Goal: Task Accomplishment & Management: Complete application form

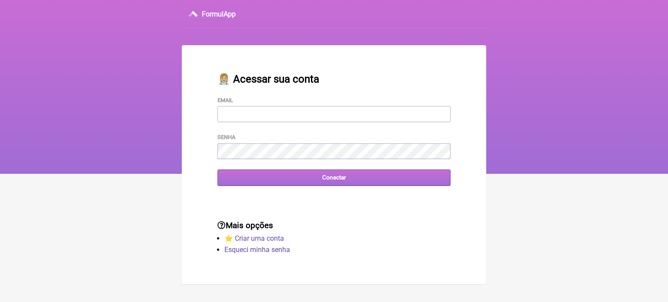
type input "[EMAIL_ADDRESS][DOMAIN_NAME]"
click at [313, 182] on input "Conectar" at bounding box center [333, 178] width 233 height 16
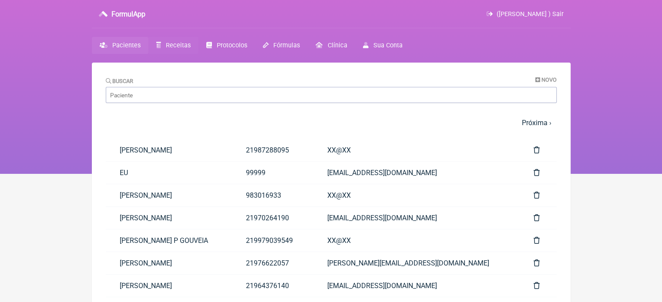
click at [172, 44] on span "Receitas" at bounding box center [178, 45] width 25 height 7
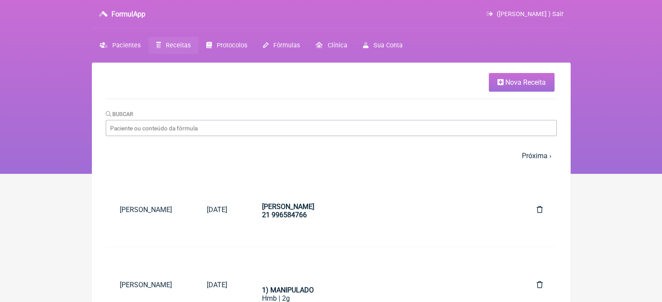
click at [533, 87] on link "Nova Receita" at bounding box center [521, 82] width 66 height 19
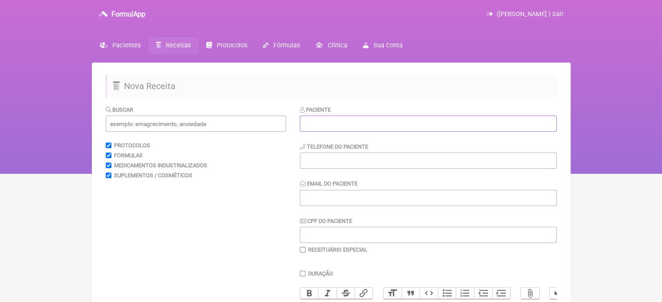
click at [373, 126] on input "text" at bounding box center [428, 124] width 257 height 16
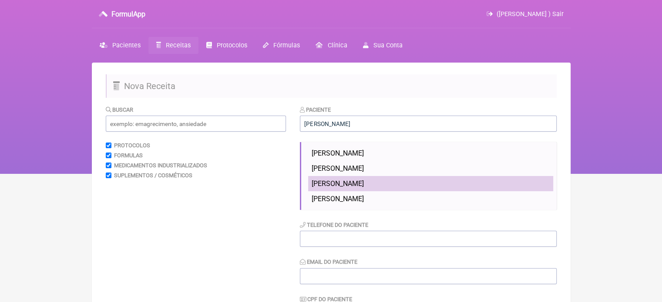
click at [364, 182] on span "FLAVIO CALDAS CAETANO" at bounding box center [337, 184] width 52 height 8
type input "FLAVIO CALDAS CAETANO"
type input "21997594932"
type input "[EMAIL_ADDRESS][DOMAIN_NAME]"
type input "07505522710"
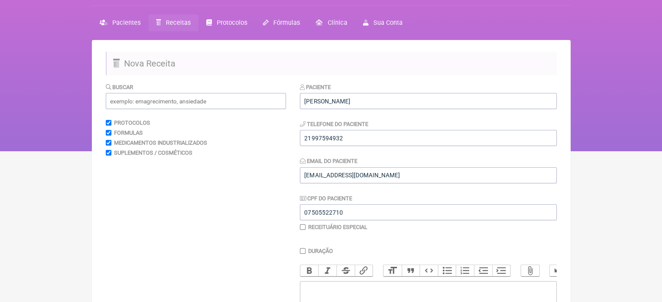
scroll to position [43, 0]
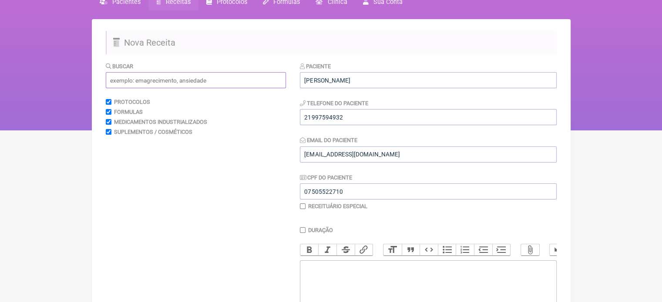
click at [196, 80] on input "text" at bounding box center [196, 80] width 180 height 16
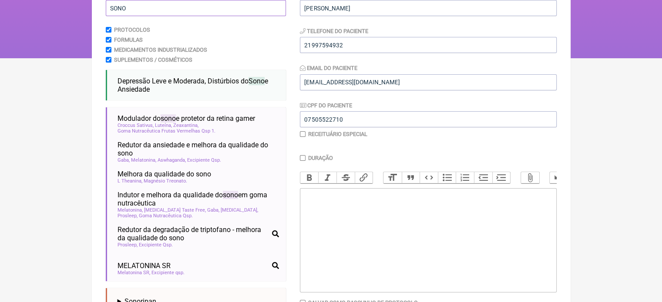
scroll to position [130, 0]
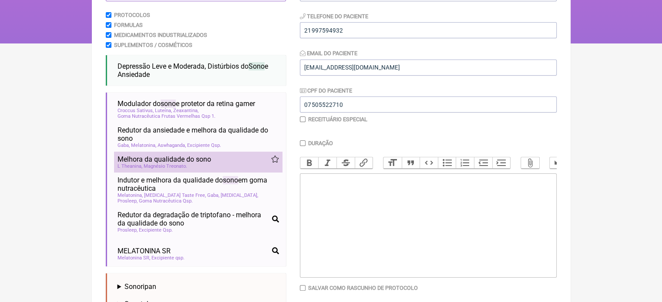
type input "SONO"
click at [194, 168] on div "L Theanina Magnésio Treonato" at bounding box center [197, 167] width 161 height 6
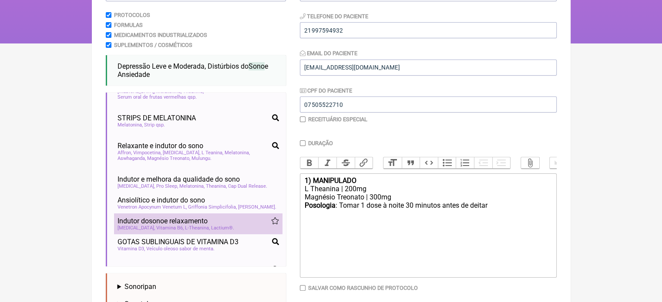
scroll to position [243, 0]
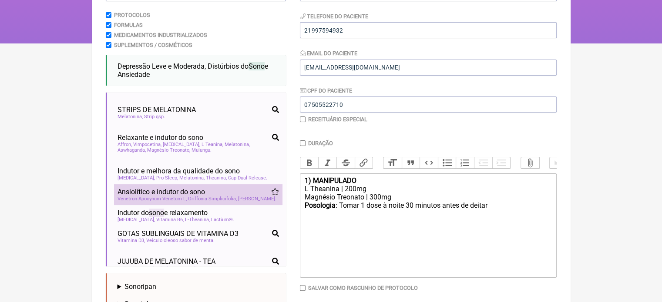
click at [190, 198] on span "Griffonia Simplicifolia" at bounding box center [212, 199] width 49 height 6
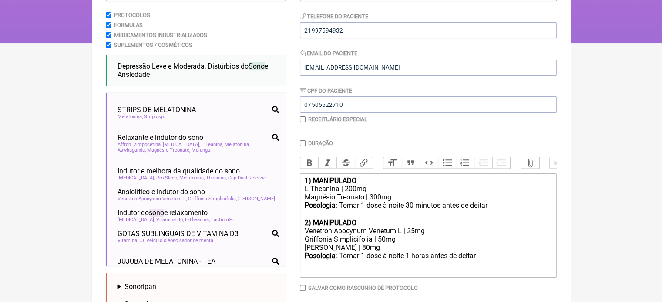
click at [303, 142] on input "Duração" at bounding box center [303, 143] width 6 height 6
checkbox input "true"
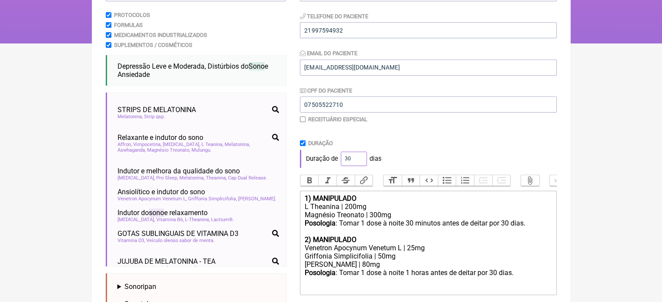
drag, startPoint x: 353, startPoint y: 157, endPoint x: 343, endPoint y: 159, distance: 10.2
click at [343, 159] on input "30" at bounding box center [354, 159] width 26 height 14
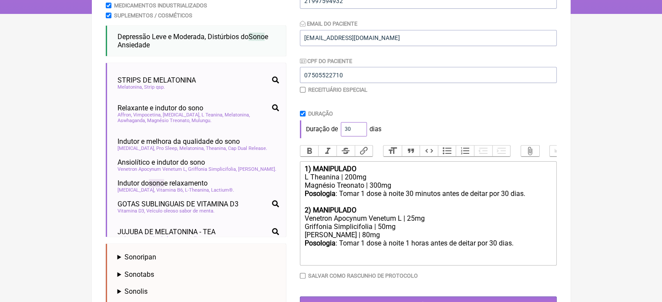
scroll to position [191, 0]
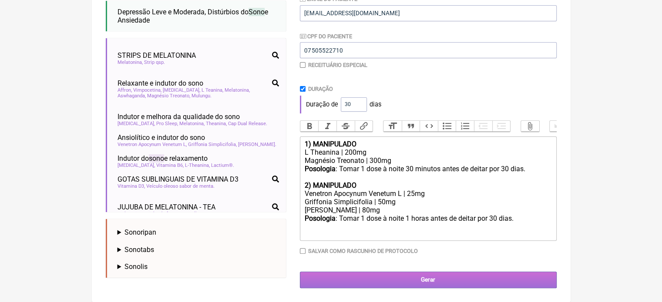
click at [417, 284] on input "Gerar" at bounding box center [428, 280] width 257 height 16
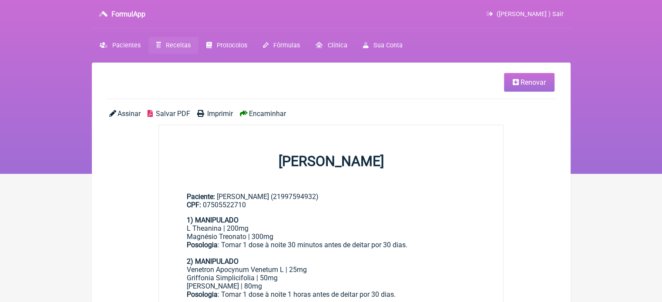
click at [518, 80] on link "Renovar" at bounding box center [529, 82] width 50 height 19
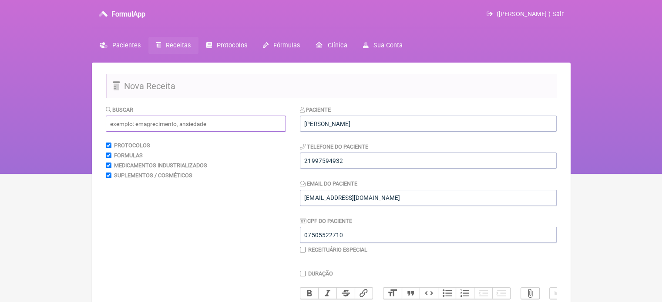
click at [213, 124] on input "text" at bounding box center [196, 124] width 180 height 16
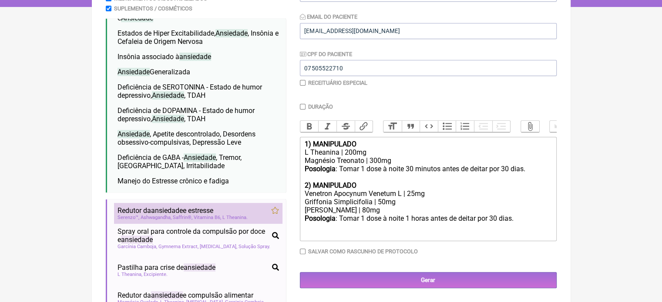
scroll to position [174, 0]
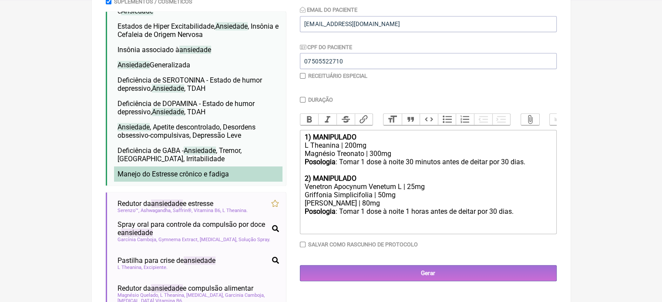
type input "ANSIEDADE"
click at [207, 178] on span "Manejo do Estresse crônico e fadiga" at bounding box center [172, 174] width 111 height 8
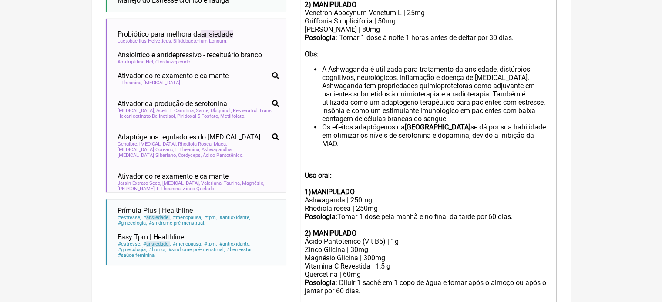
scroll to position [388, 0]
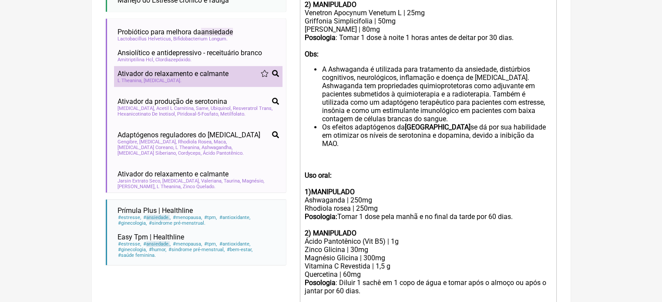
click at [167, 78] on span "Ativador do relaxamento e calmante" at bounding box center [172, 74] width 111 height 8
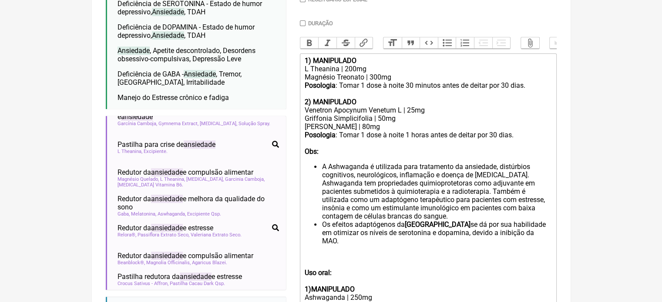
scroll to position [87, 0]
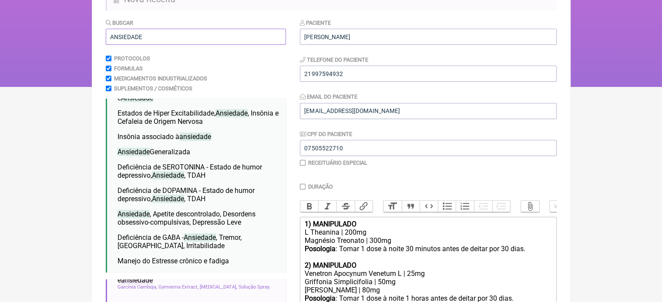
drag, startPoint x: 151, startPoint y: 40, endPoint x: 28, endPoint y: 38, distance: 123.1
click at [28, 38] on div "FormulApp (Flavio Caldas Caetano ) Sair Pacientes Receitas Protocolos Fórmulas …" at bounding box center [331, 0] width 662 height 174
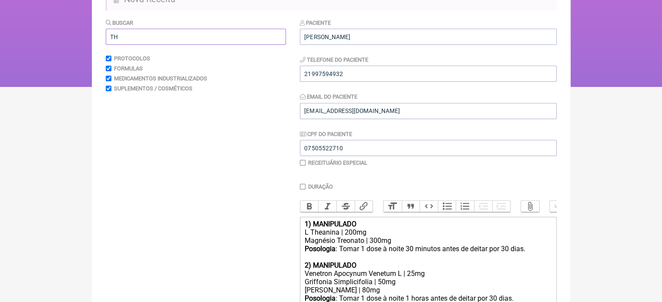
scroll to position [0, 0]
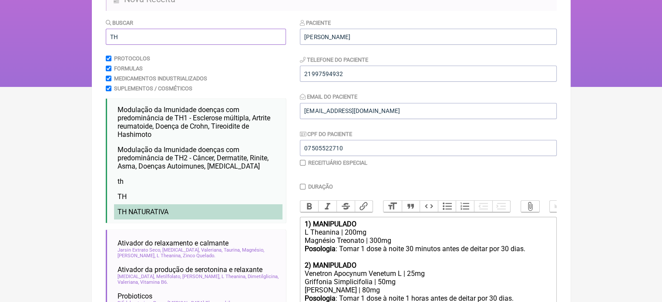
type input "TH"
click at [157, 214] on span "TH NATURATIVA" at bounding box center [142, 212] width 51 height 8
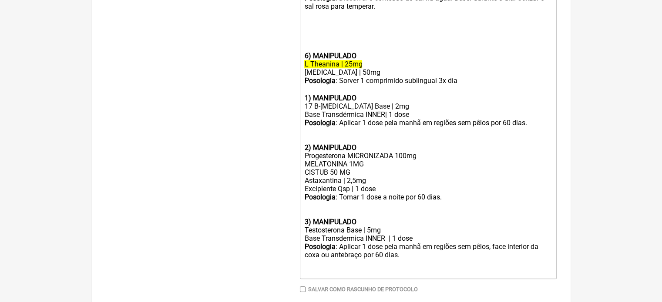
scroll to position [725, 0]
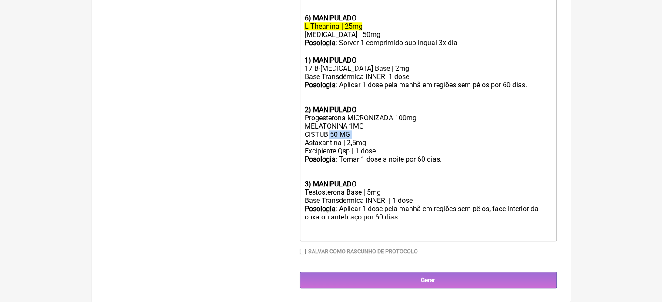
drag, startPoint x: 327, startPoint y: 134, endPoint x: 277, endPoint y: 139, distance: 50.3
click at [301, 250] on input "Salvar como rascunho de Protocolo" at bounding box center [303, 252] width 6 height 6
checkbox input "true"
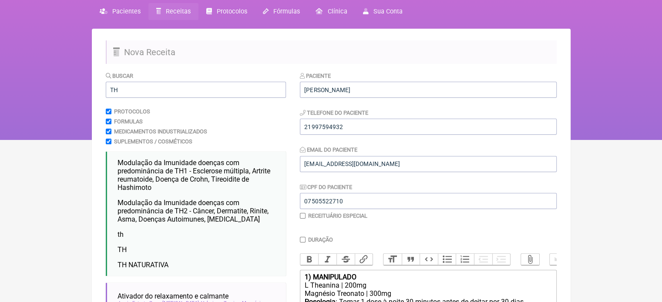
scroll to position [33, 0]
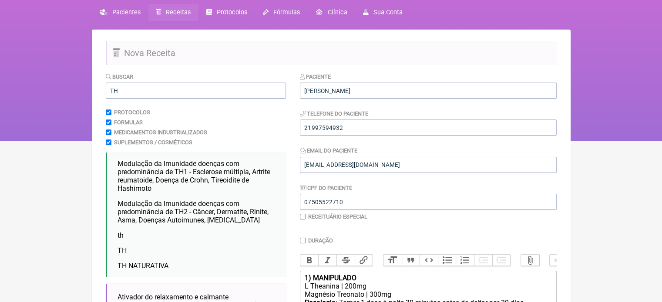
click at [108, 133] on input "Medicamentos Industrializados" at bounding box center [109, 133] width 6 height 6
checkbox input "false"
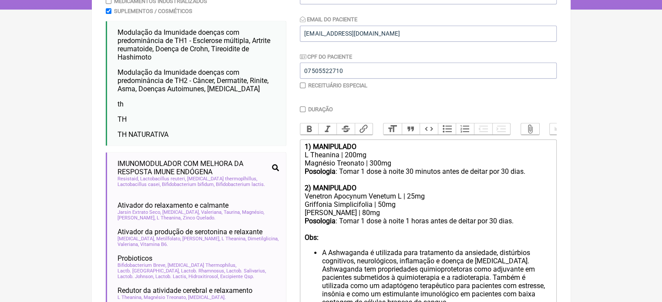
scroll to position [0, 0]
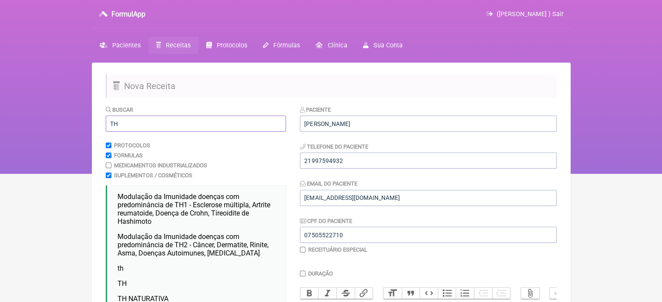
drag, startPoint x: 132, startPoint y: 121, endPoint x: 46, endPoint y: 125, distance: 86.2
click at [46, 125] on div "FormulApp (Flavio Caldas Caetano ) Sair Pacientes Receitas Protocolos Fórmulas …" at bounding box center [331, 87] width 662 height 174
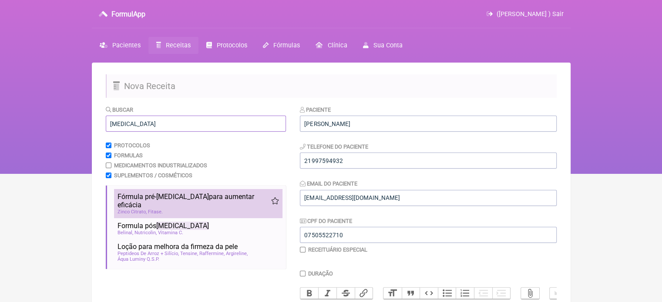
type input "BOTOX"
click at [174, 201] on span "Fórmula pré- botox para aumentar eficácia" at bounding box center [194, 201] width 154 height 17
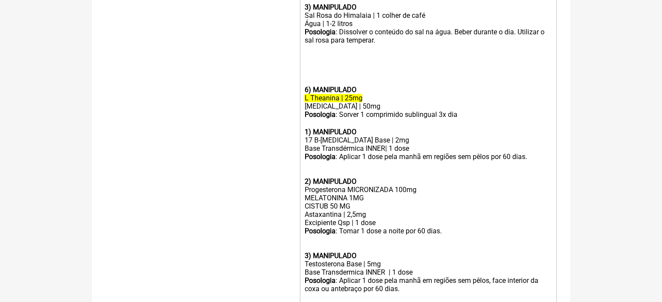
scroll to position [816, 0]
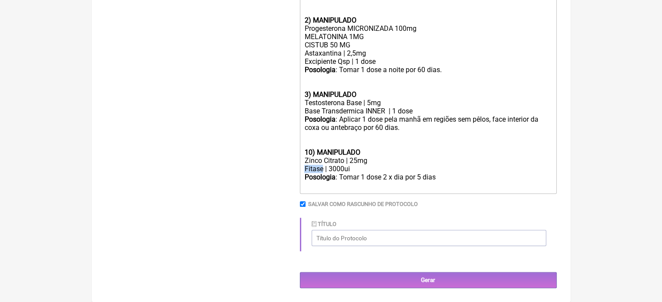
drag, startPoint x: 324, startPoint y: 167, endPoint x: 303, endPoint y: 167, distance: 20.4
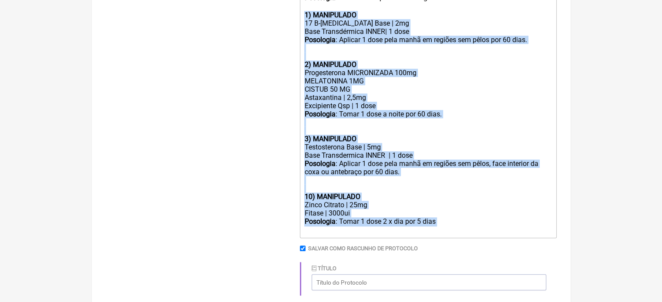
drag, startPoint x: 451, startPoint y: 173, endPoint x: 298, endPoint y: 0, distance: 230.5
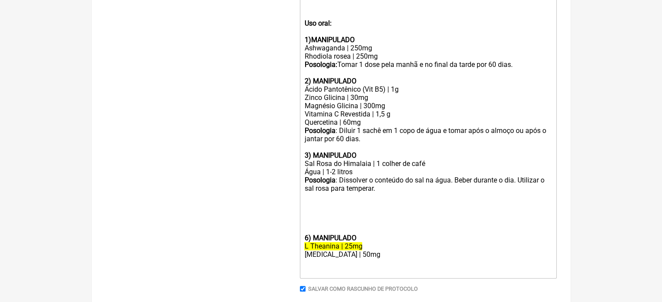
scroll to position [501, 0]
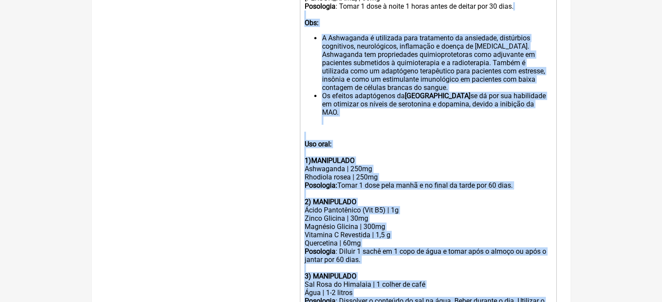
drag, startPoint x: 373, startPoint y: 263, endPoint x: 303, endPoint y: -4, distance: 276.1
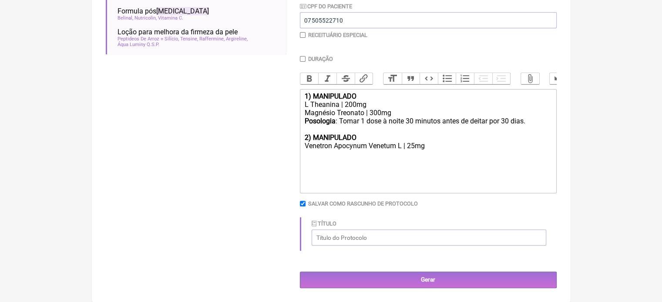
scroll to position [221, 0]
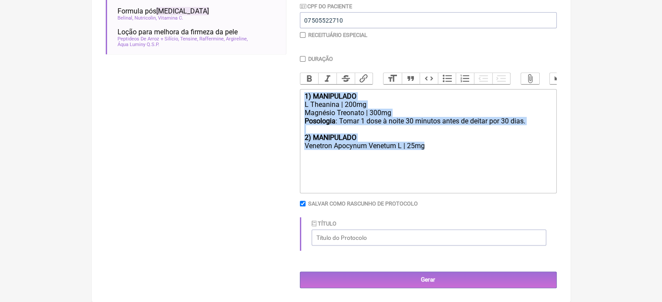
drag, startPoint x: 438, startPoint y: 152, endPoint x: 282, endPoint y: 81, distance: 171.9
click at [282, 81] on form "Buscar BOTOX Protocolos Formulas Medicamentos Industrializados Suplementos / Co…" at bounding box center [331, 89] width 451 height 398
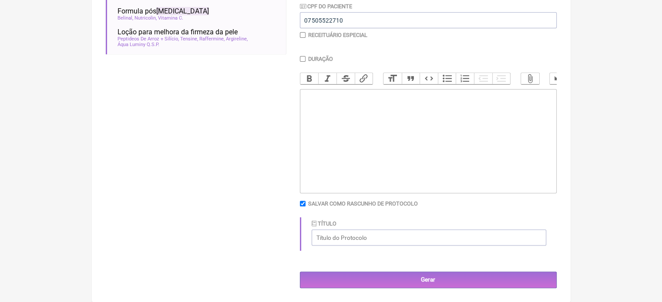
type trix-editor "<div><br></div><div><br></div><div><br><br></div>"
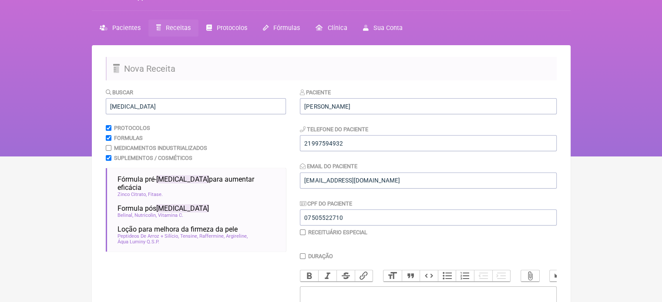
scroll to position [0, 0]
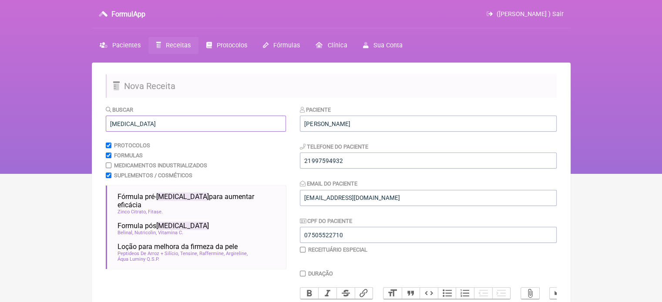
drag, startPoint x: 150, startPoint y: 127, endPoint x: 39, endPoint y: 132, distance: 110.6
click at [39, 132] on div "FormulApp (Flavio Caldas Caetano ) Sair Pacientes Receitas Protocolos Fórmulas …" at bounding box center [331, 87] width 662 height 174
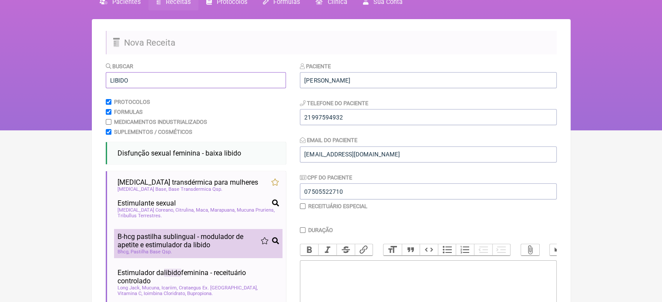
scroll to position [43, 0]
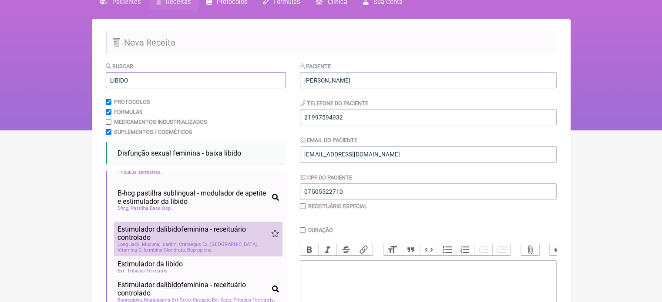
type input "LIBIDO"
click at [200, 241] on span "Estimulador da libido feminina - receituário controlado" at bounding box center [194, 233] width 154 height 17
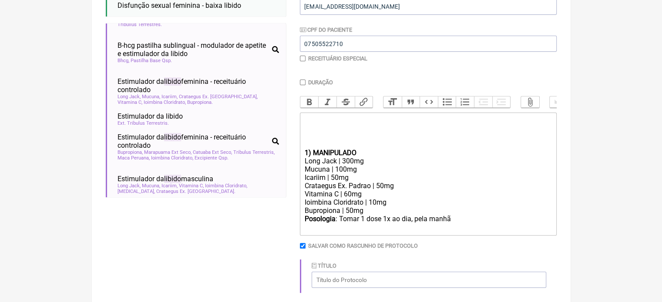
scroll to position [241, 0]
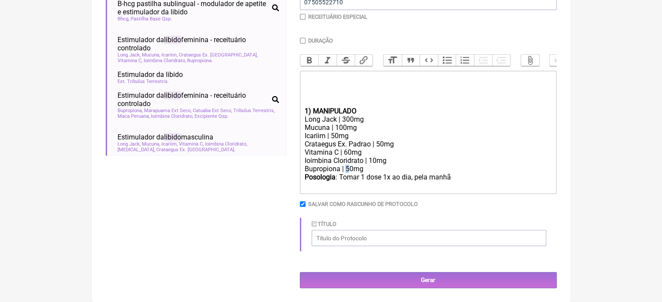
click at [346, 167] on div "Bupropiona | 50mg" at bounding box center [427, 169] width 247 height 8
type trix-editor "<div><br></div><div><br></div><div><br><br></div><div><strong>1) MANIPULADO</st…"
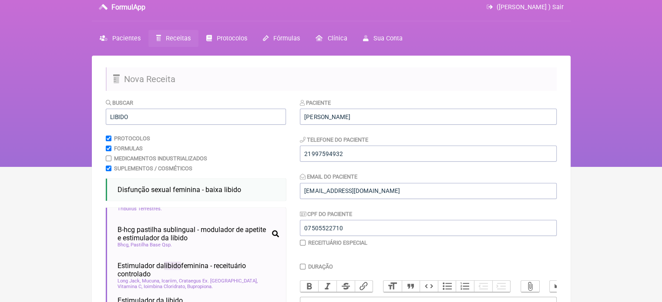
scroll to position [0, 0]
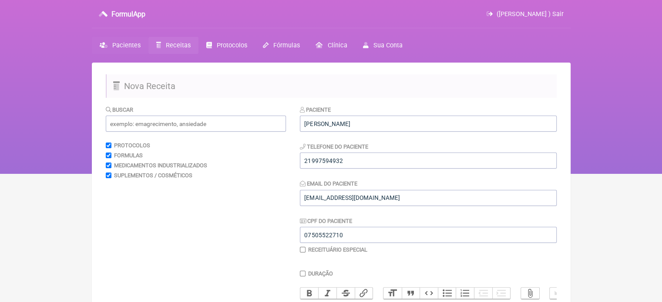
drag, startPoint x: 125, startPoint y: 46, endPoint x: 120, endPoint y: 50, distance: 6.9
click at [125, 46] on span "Pacientes" at bounding box center [126, 45] width 28 height 7
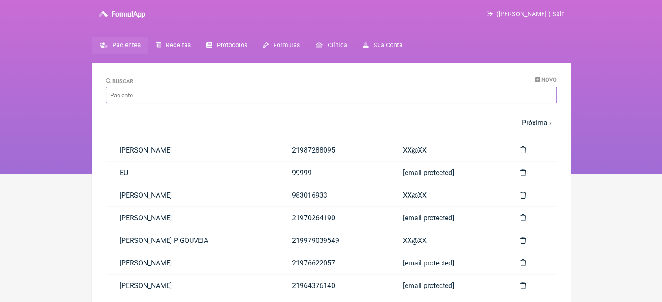
click at [168, 96] on input "Buscar" at bounding box center [331, 95] width 451 height 16
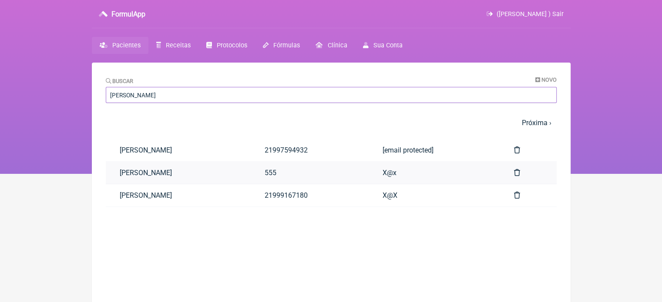
type input "FLAVIO CAL"
click at [193, 173] on link "[PERSON_NAME]" at bounding box center [178, 173] width 145 height 22
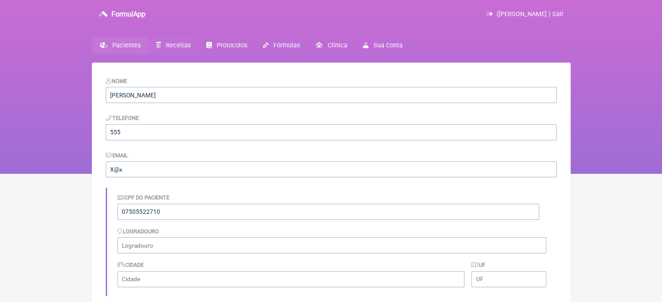
click at [164, 43] on link "Receitas" at bounding box center [173, 45] width 50 height 17
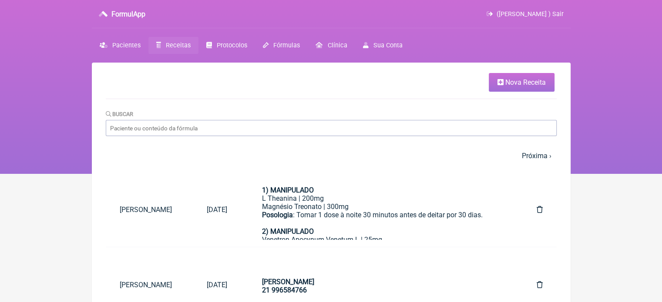
click at [538, 80] on span "Nova Receita" at bounding box center [525, 82] width 40 height 8
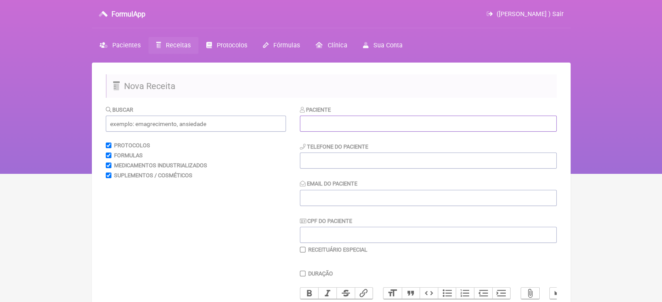
click at [345, 123] on input "text" at bounding box center [428, 124] width 257 height 16
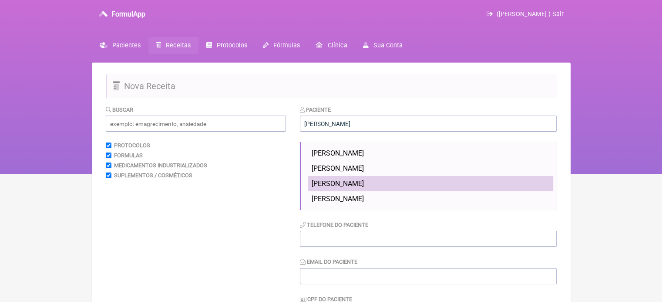
click at [364, 183] on span "[PERSON_NAME]" at bounding box center [337, 184] width 52 height 8
type input "[PERSON_NAME]"
type input "21997594932"
type input "FCAETANORJ@YAHOO.COM.BR"
type input "07505522710"
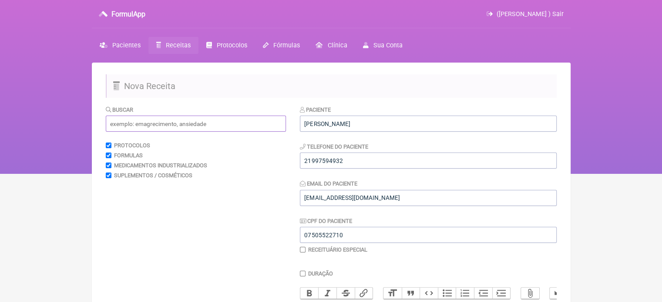
click at [194, 127] on input "text" at bounding box center [196, 124] width 180 height 16
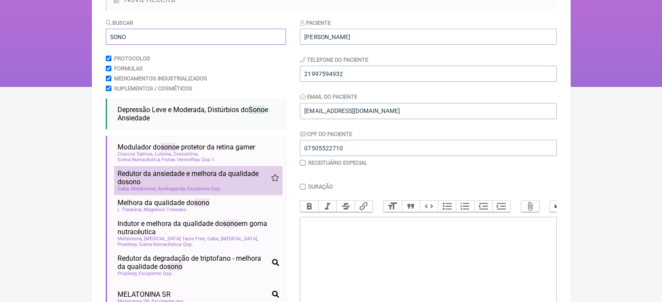
type input "SONO"
click at [178, 180] on span "Redutor da ansiedade e melhora da qualidade do sono" at bounding box center [194, 178] width 154 height 17
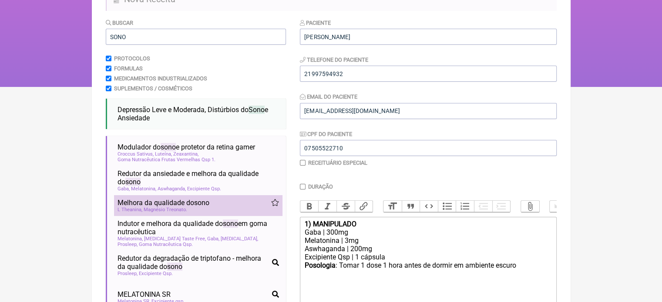
click at [177, 207] on span "Melhora da qualidade do sono" at bounding box center [163, 203] width 92 height 8
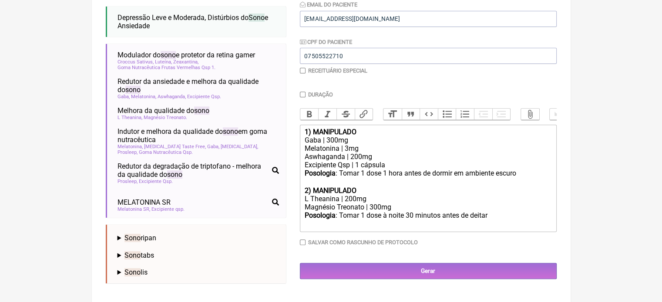
scroll to position [182, 0]
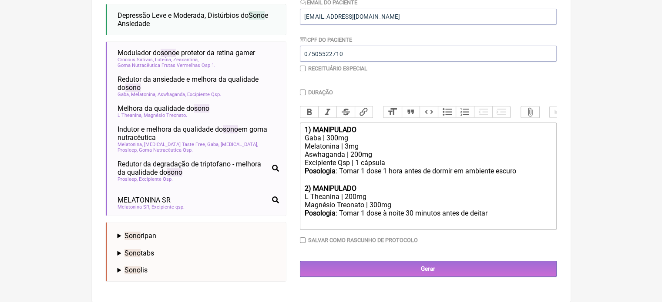
click at [385, 201] on div "L Theanina | 200mg" at bounding box center [427, 197] width 247 height 8
drag, startPoint x: 399, startPoint y: 212, endPoint x: 297, endPoint y: 206, distance: 102.4
click at [297, 206] on form "Buscar SONO Protocolos Formulas Medicamentos Industrializados Suplementos / Cos…" at bounding box center [331, 106] width 451 height 365
copy trix-editor "L Theanina | 200mg Magnésio Treonato | 300mg"
click at [393, 167] on div "Excipiente Qsp | 1 cápsula" at bounding box center [427, 163] width 247 height 8
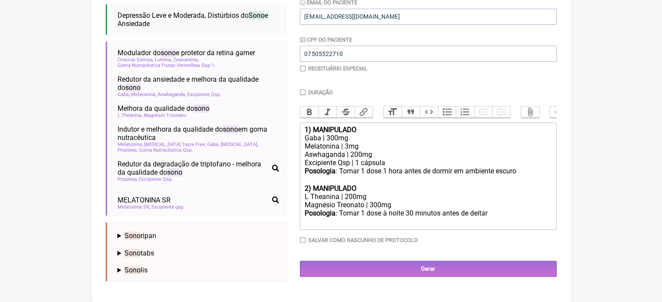
drag, startPoint x: 378, startPoint y: 161, endPoint x: 369, endPoint y: 163, distance: 9.0
click at [378, 159] on div "Aswhaganda | 200mg" at bounding box center [427, 155] width 247 height 8
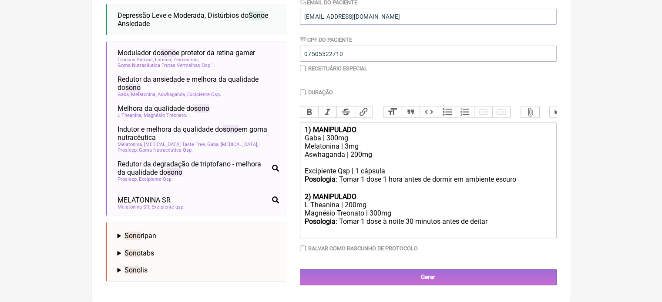
paste trix-editor "L Theanina | 200mg</div><div>Magnésio Treonato | 300mg"
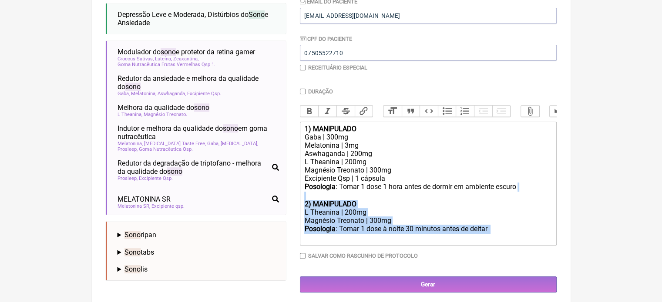
drag, startPoint x: 459, startPoint y: 235, endPoint x: 296, endPoint y: 202, distance: 166.5
click at [296, 202] on form "Buscar SONO Protocolos Formulas Medicamentos Industrializados Suplementos / Cos…" at bounding box center [331, 108] width 451 height 370
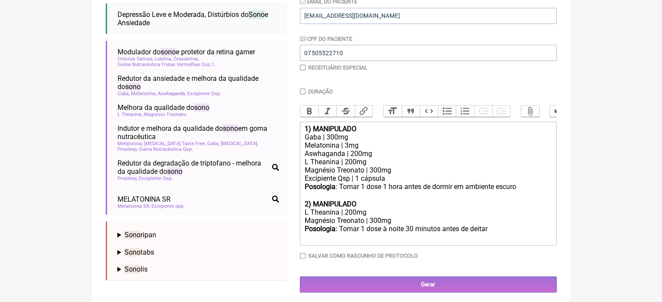
type trix-editor "<div><strong>1) MANIPULADO</strong></div><div>Gaba | 300mg</div><div>Melatonina…"
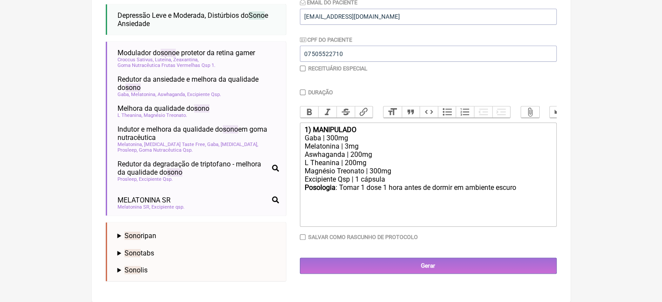
click at [300, 90] on input "Duração" at bounding box center [303, 93] width 6 height 6
checkbox input "true"
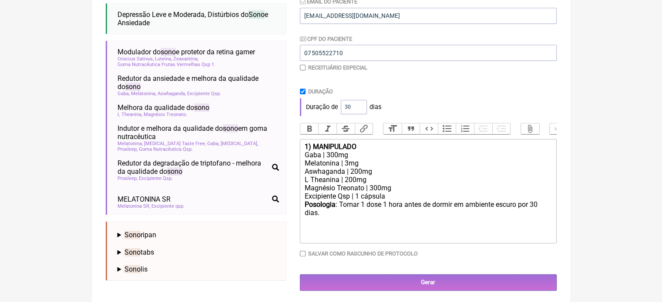
click at [304, 68] on input "checkbox" at bounding box center [303, 68] width 6 height 6
checkbox input "true"
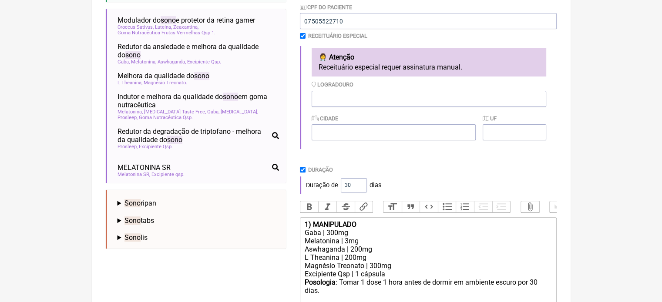
scroll to position [303, 0]
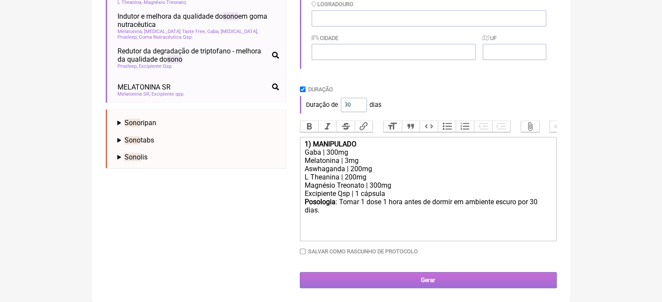
click at [436, 284] on input "Gerar" at bounding box center [428, 280] width 257 height 16
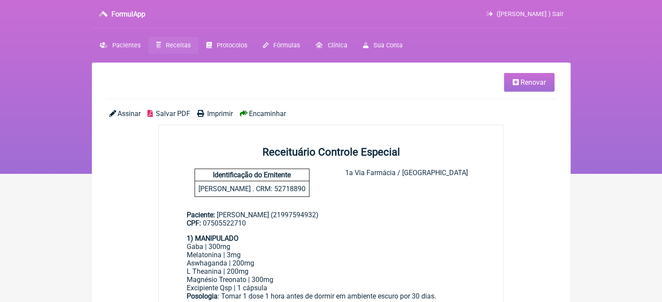
click at [270, 113] on span "Encaminhar" at bounding box center [267, 114] width 37 height 8
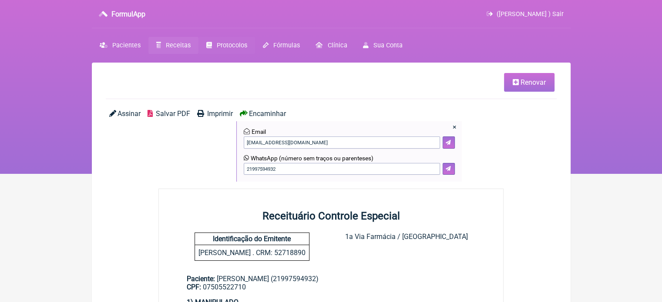
click at [234, 43] on span "Protocolos" at bounding box center [232, 45] width 30 height 7
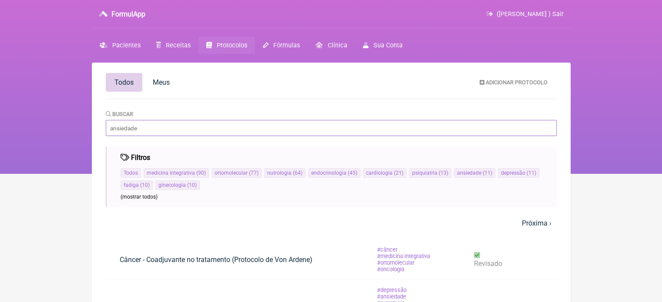
click at [184, 132] on input "Buscar" at bounding box center [331, 128] width 451 height 16
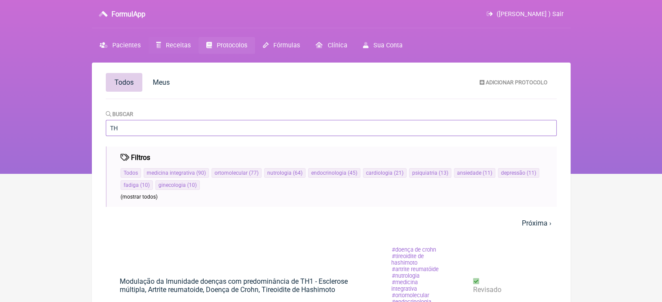
type input "TH"
click at [167, 45] on span "Receitas" at bounding box center [178, 45] width 25 height 7
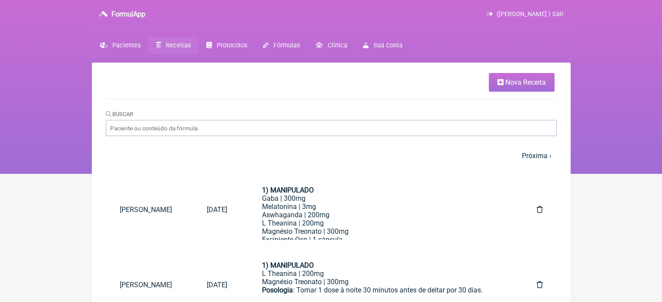
click at [518, 88] on link "Nova Receita" at bounding box center [521, 82] width 66 height 19
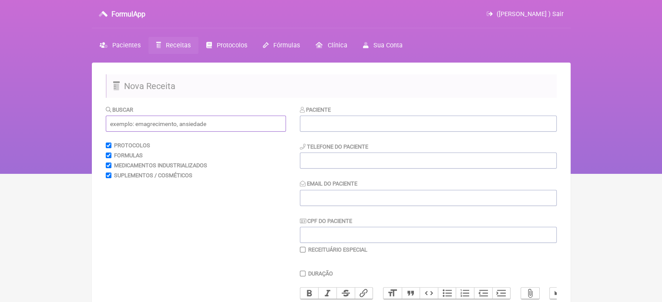
click at [172, 130] on input "text" at bounding box center [196, 124] width 180 height 16
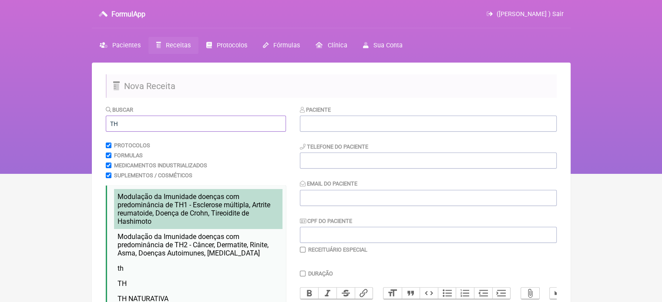
scroll to position [87, 0]
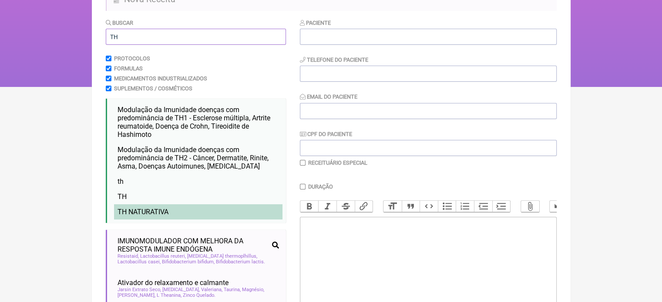
type input "TH"
click at [144, 216] on span "TH NATURATIVA" at bounding box center [142, 212] width 51 height 8
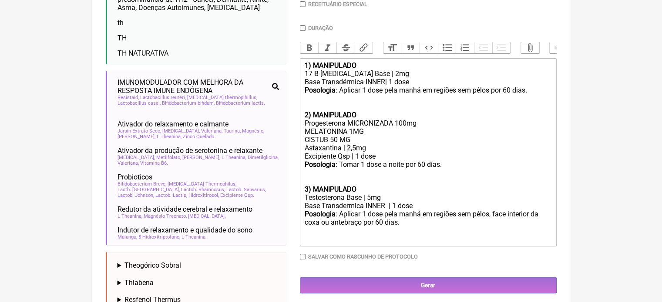
scroll to position [261, 0]
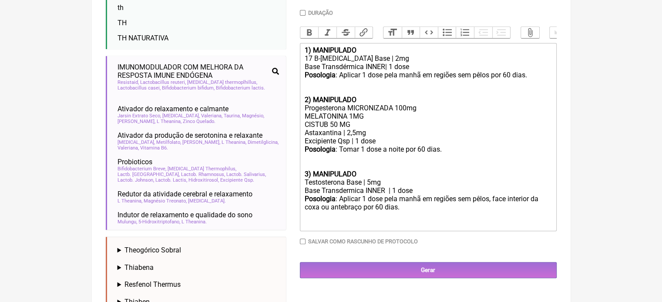
drag, startPoint x: 362, startPoint y: 134, endPoint x: 276, endPoint y: 134, distance: 85.7
click at [276, 134] on form "Buscar TH Protocolos Formulas Medicamentos Industrializados Suplementos / Cosmé…" at bounding box center [331, 116] width 451 height 545
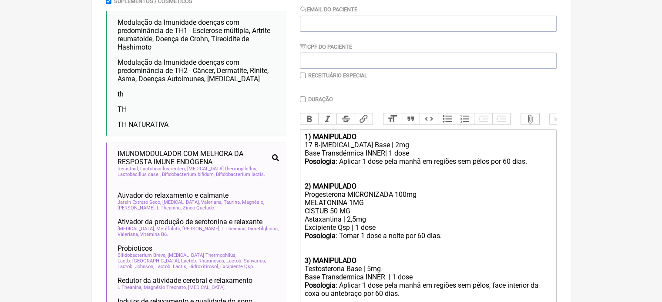
scroll to position [174, 0]
click at [301, 74] on input "checkbox" at bounding box center [303, 76] width 6 height 6
checkbox input "true"
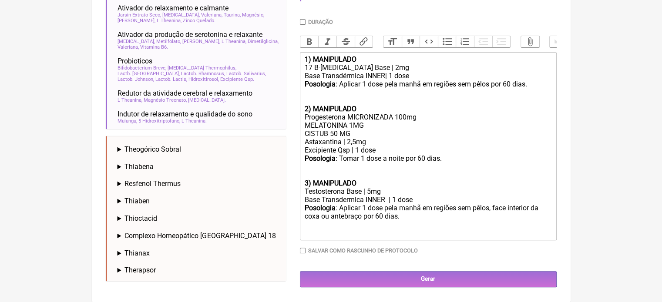
scroll to position [370, 0]
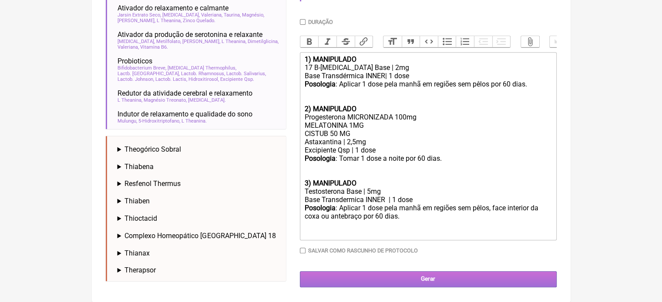
click at [426, 280] on input "Gerar" at bounding box center [428, 279] width 257 height 16
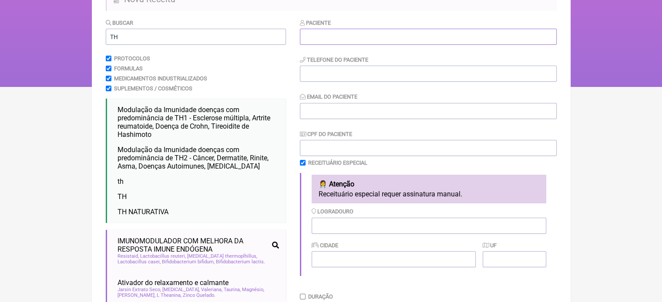
scroll to position [72, 0]
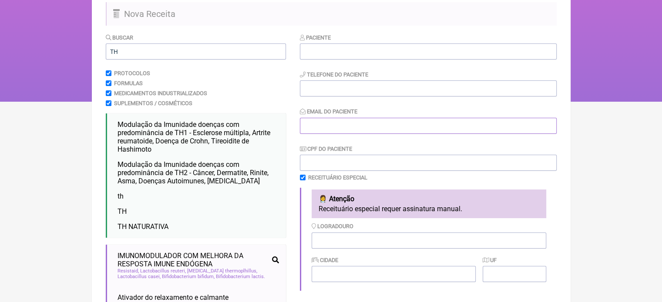
drag, startPoint x: 327, startPoint y: 128, endPoint x: 314, endPoint y: 130, distance: 12.7
click at [326, 128] on input "Email do Paciente" at bounding box center [428, 126] width 257 height 16
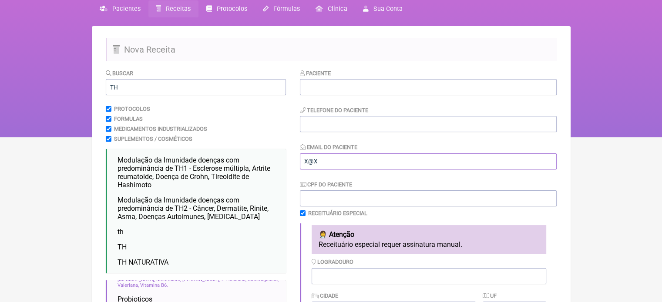
scroll to position [0, 0]
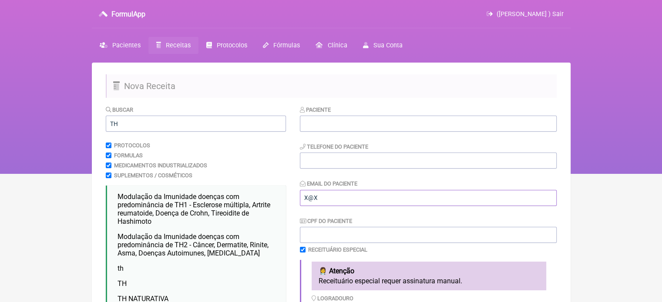
type input "X@X"
drag, startPoint x: 129, startPoint y: 126, endPoint x: 76, endPoint y: 127, distance: 52.6
click at [77, 127] on div "FormulApp (Flavio Caldas Caetano ) Sair Pacientes Receitas Protocolos Fórmulas …" at bounding box center [331, 87] width 662 height 174
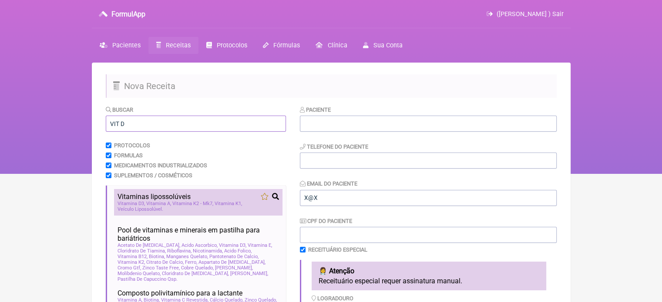
type input "VIT D"
click at [211, 208] on div "Vitamina D3 Vitamina A Vitamina K2 - Mk7 Vitamina K1 Veículo Lipossolúvel" at bounding box center [197, 206] width 161 height 11
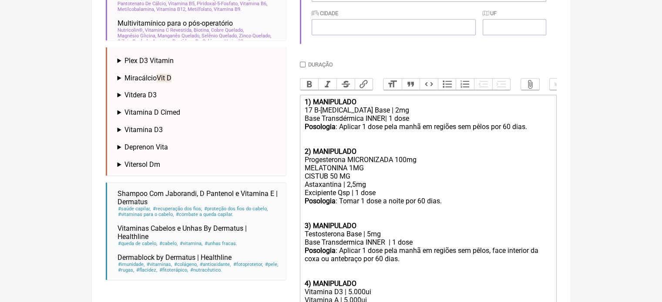
scroll to position [438, 0]
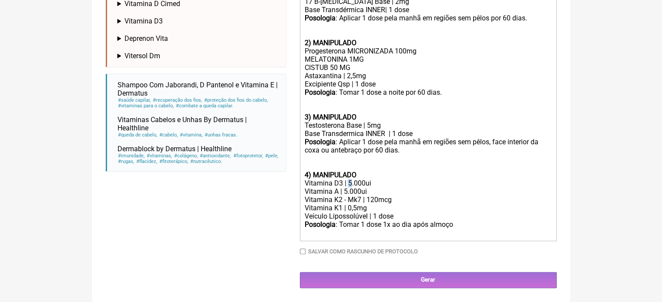
click at [347, 182] on div "Vitamina D3 | 5.000ui" at bounding box center [427, 183] width 247 height 8
drag, startPoint x: 348, startPoint y: 190, endPoint x: 343, endPoint y: 187, distance: 5.8
click at [343, 191] on div "Vitamina A | 5.000ui" at bounding box center [427, 191] width 247 height 8
type trix-editor "<div><strong>1) MANIPULADO</strong></div><div>17 B-Estradiol Base | 2mg</div><d…"
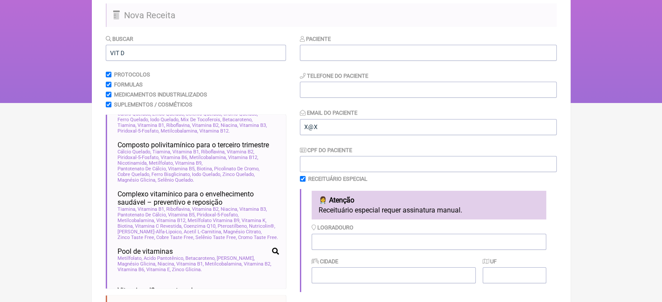
scroll to position [84, 0]
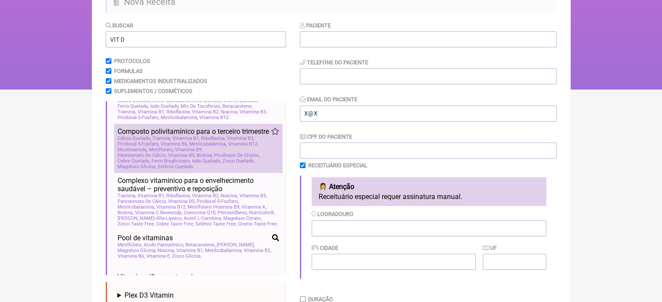
click at [179, 136] on span "Composto polivitamínico para o terceiro trimestre" at bounding box center [192, 131] width 151 height 8
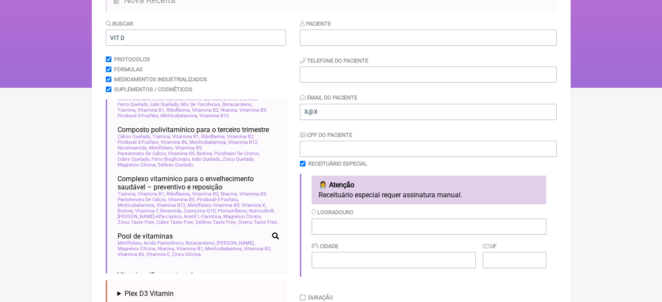
scroll to position [0, 0]
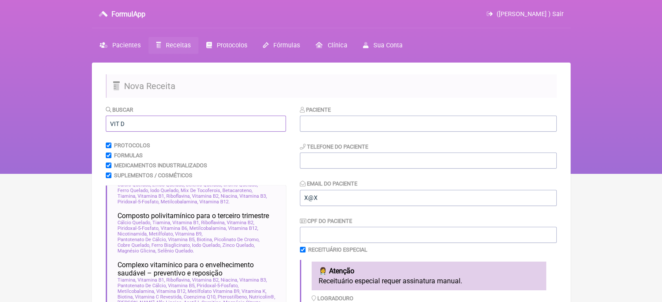
drag, startPoint x: 105, startPoint y: 125, endPoint x: 7, endPoint y: 102, distance: 100.9
click at [5, 114] on div "FormulApp (Flavio Caldas Caetano ) Sair Pacientes Receitas Protocolos Fórmulas …" at bounding box center [331, 87] width 662 height 174
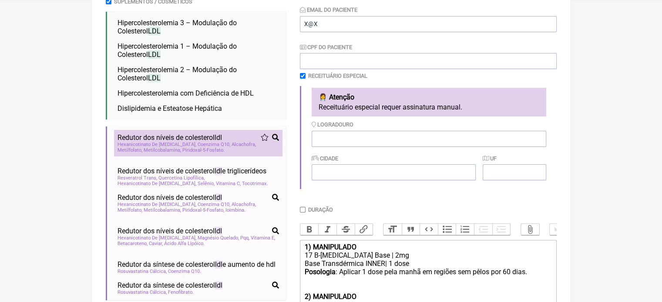
type input "LDL"
click at [203, 144] on span "Coenzima Q10" at bounding box center [213, 145] width 33 height 6
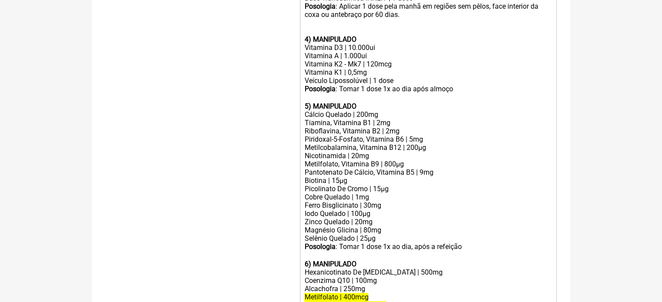
scroll to position [571, 0]
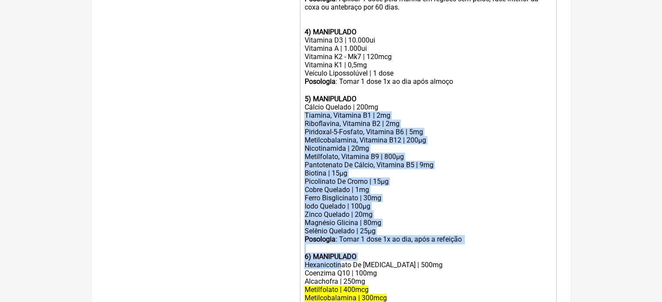
drag, startPoint x: 372, startPoint y: 114, endPoint x: 339, endPoint y: 276, distance: 166.0
click at [339, 276] on trix-editor "1) MANIPULADO 17 B-Estradiol Base | 2mg Base Transdérmica INNER| 1 dose Posolog…" at bounding box center [428, 87] width 257 height 488
click at [511, 177] on div "Biotina | 15µg" at bounding box center [427, 173] width 247 height 8
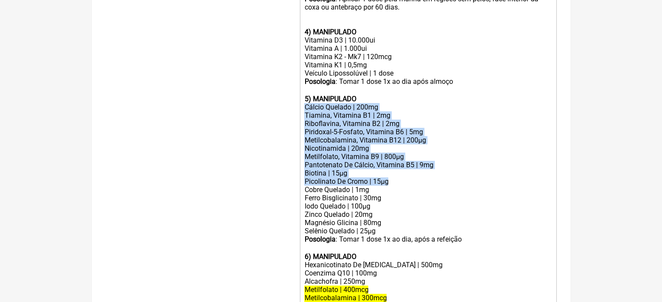
drag, startPoint x: 400, startPoint y: 194, endPoint x: 295, endPoint y: 119, distance: 129.0
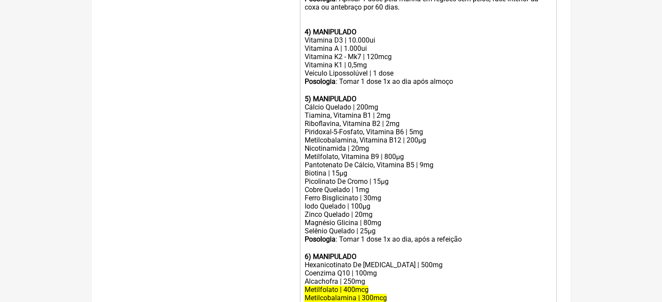
click at [488, 235] on div "Selênio Quelado | 25µg" at bounding box center [427, 231] width 247 height 8
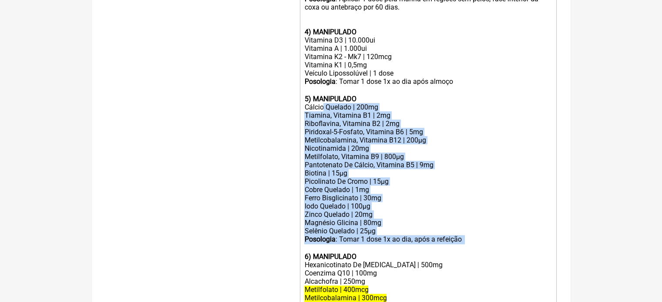
drag, startPoint x: 322, startPoint y: 119, endPoint x: 355, endPoint y: 261, distance: 145.6
click at [355, 261] on trix-editor "1) MANIPULADO 17 B-Estradiol Base | 2mg Base Transdérmica INNER| 1 dose Posolog…" at bounding box center [428, 87] width 257 height 488
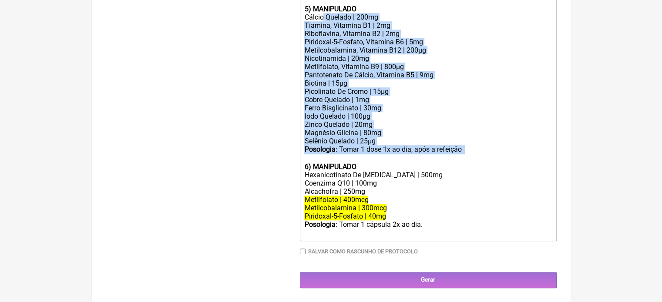
scroll to position [674, 0]
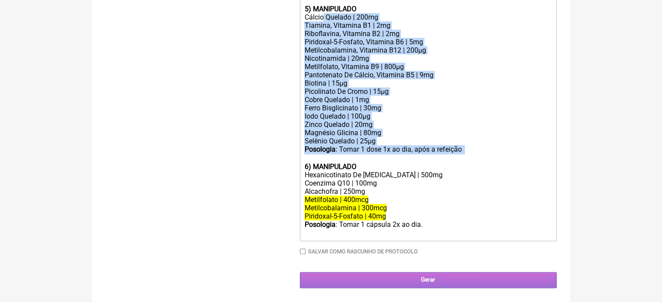
click at [433, 278] on input "Gerar" at bounding box center [428, 280] width 257 height 16
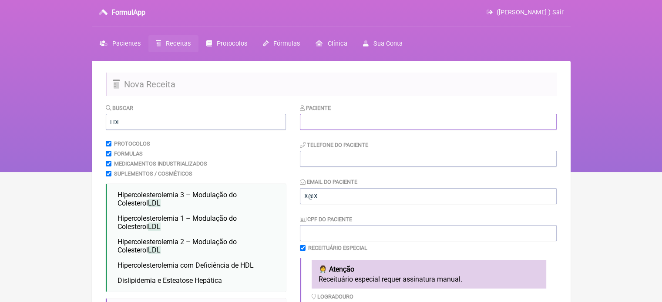
scroll to position [0, 0]
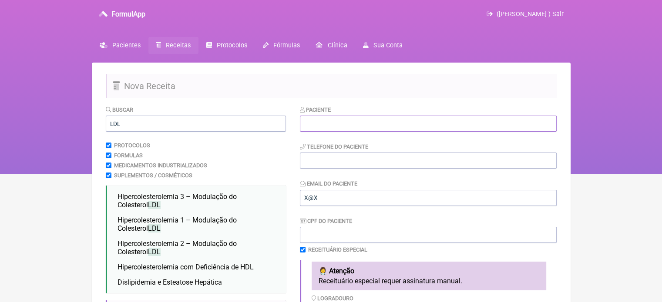
click at [310, 117] on input "text" at bounding box center [428, 124] width 257 height 16
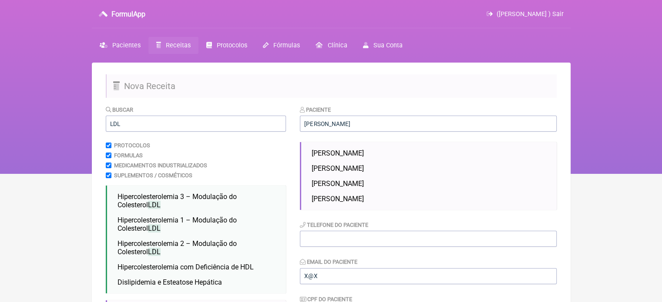
click at [336, 184] on span "[PERSON_NAME]" at bounding box center [337, 184] width 52 height 8
type input "[PERSON_NAME]"
type input "21997594932"
type input "FCAETANORJ@YAHOO.COM.BR"
type input "07505522710"
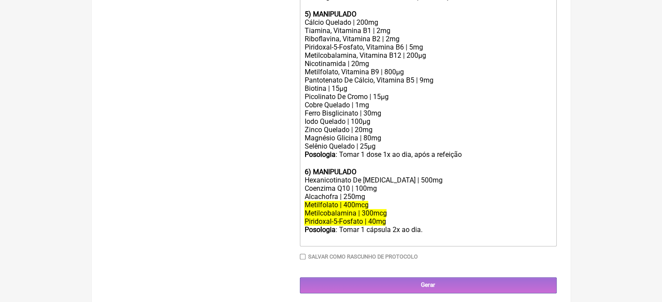
scroll to position [674, 0]
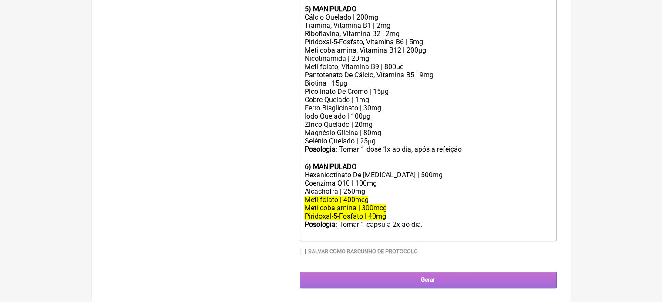
click at [426, 276] on input "Gerar" at bounding box center [428, 280] width 257 height 16
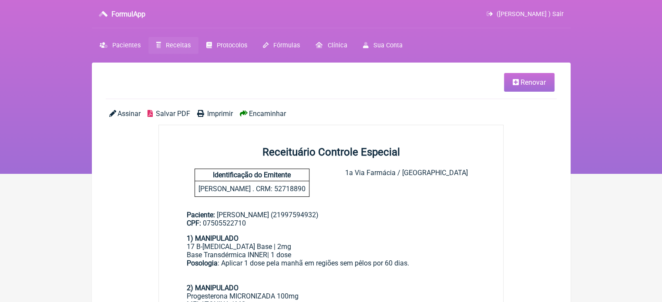
click at [208, 114] on span "Imprimir" at bounding box center [220, 114] width 26 height 8
click at [532, 84] on span "Renovar" at bounding box center [532, 82] width 25 height 8
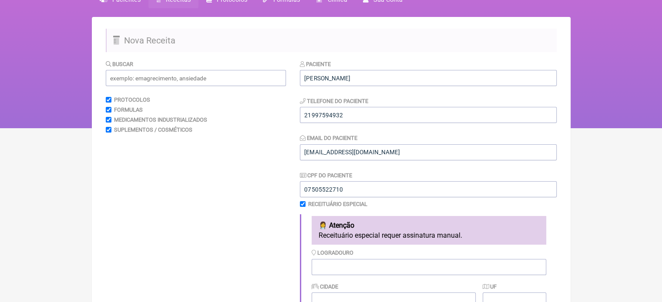
scroll to position [174, 0]
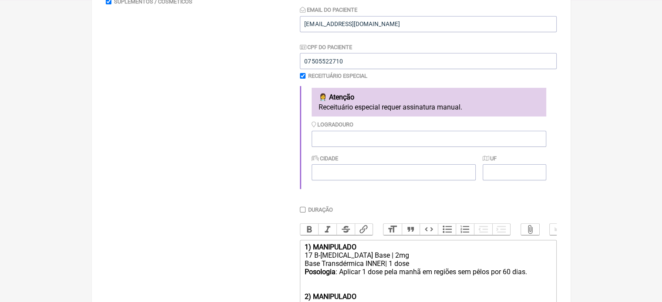
click at [301, 76] on input "checkbox" at bounding box center [303, 76] width 6 height 6
checkbox input "false"
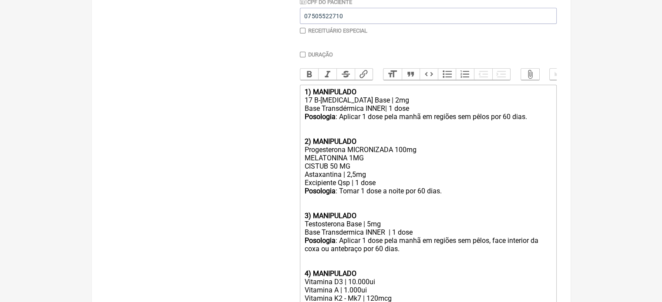
scroll to position [304, 0]
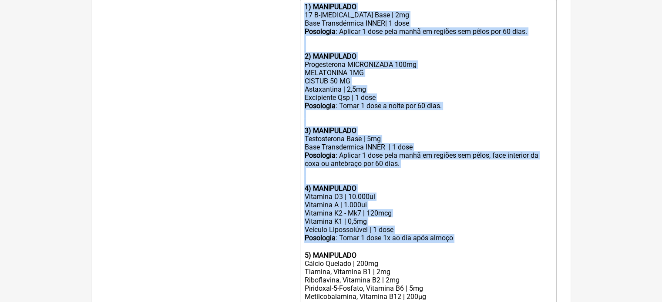
drag, startPoint x: 462, startPoint y: 245, endPoint x: 302, endPoint y: 7, distance: 287.1
click at [302, 7] on trix-editor "1) MANIPULADO 17 B-[MEDICAL_DATA] Base | 2mg Base Transdérmica INNER| 1 dose Po…" at bounding box center [428, 244] width 257 height 488
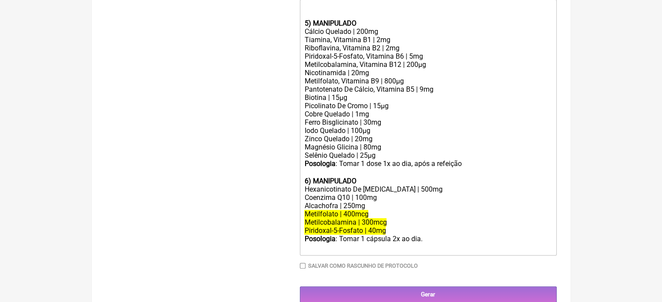
type trix-editor "<lor><ip><do></sit><ame><consec>1) ADIPISCING</elitse></doe><tem>Incidi Utlabor…"
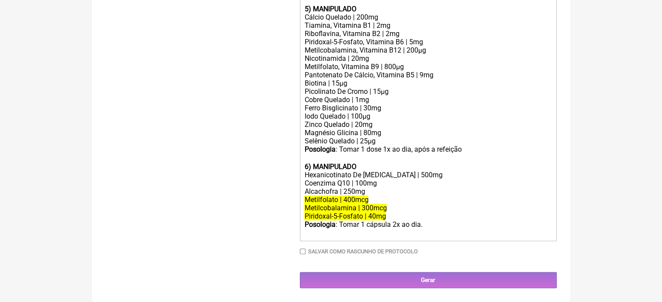
scroll to position [328, 0]
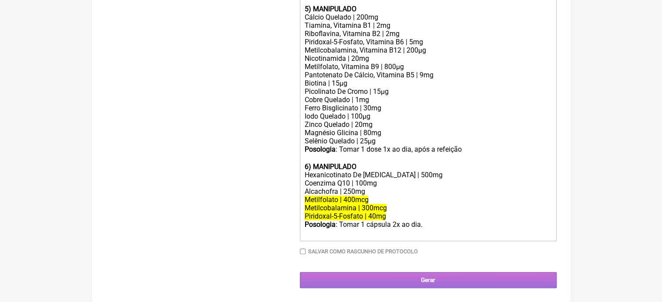
click at [422, 274] on input "Gerar" at bounding box center [428, 280] width 257 height 16
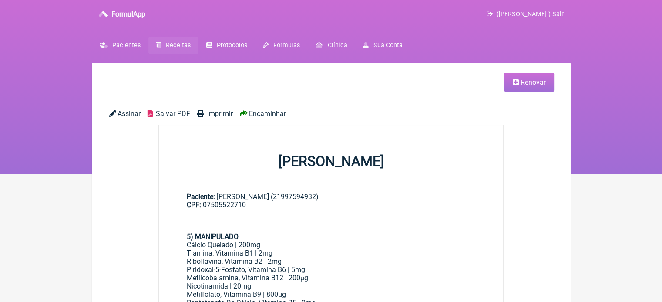
click at [220, 114] on span "Imprimir" at bounding box center [220, 114] width 26 height 8
